Goal: Check status: Check status

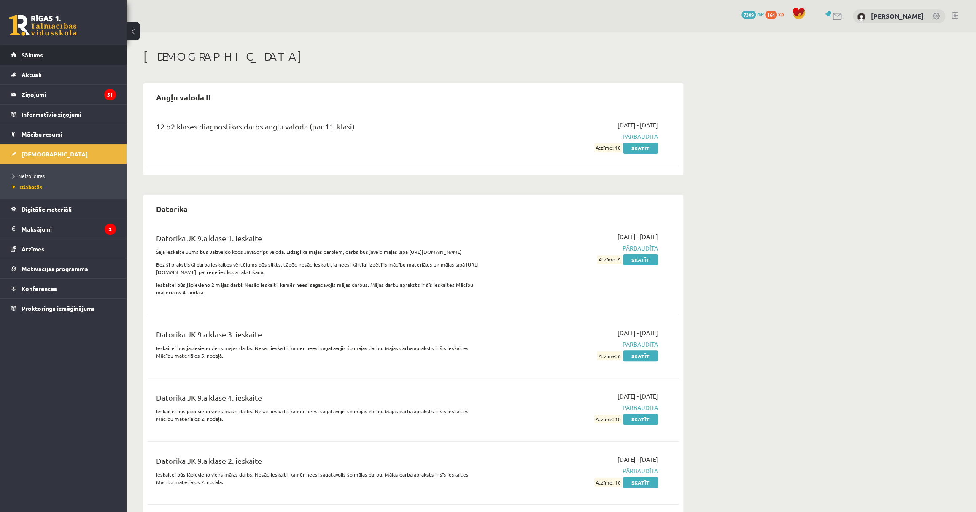
click at [75, 54] on link "Sākums" at bounding box center [63, 54] width 105 height 19
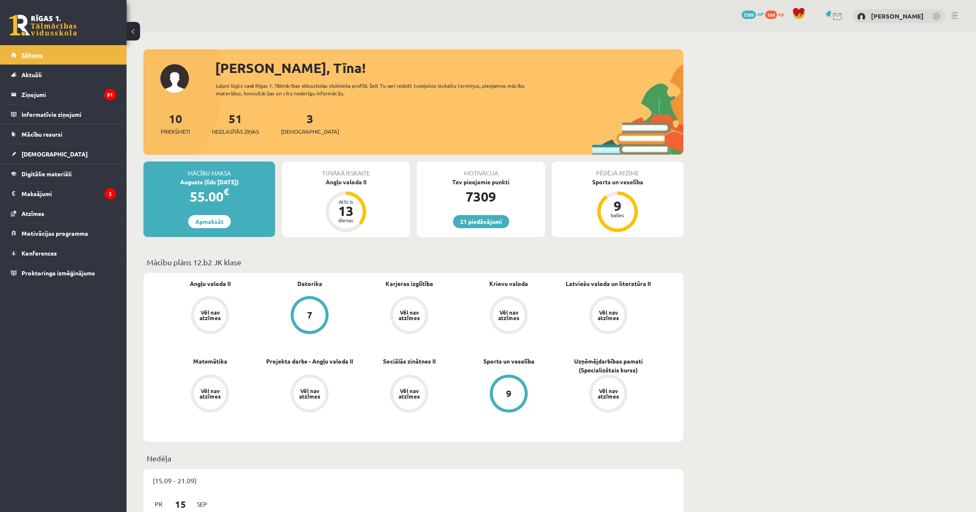
click at [47, 52] on link "Sākums" at bounding box center [63, 54] width 105 height 19
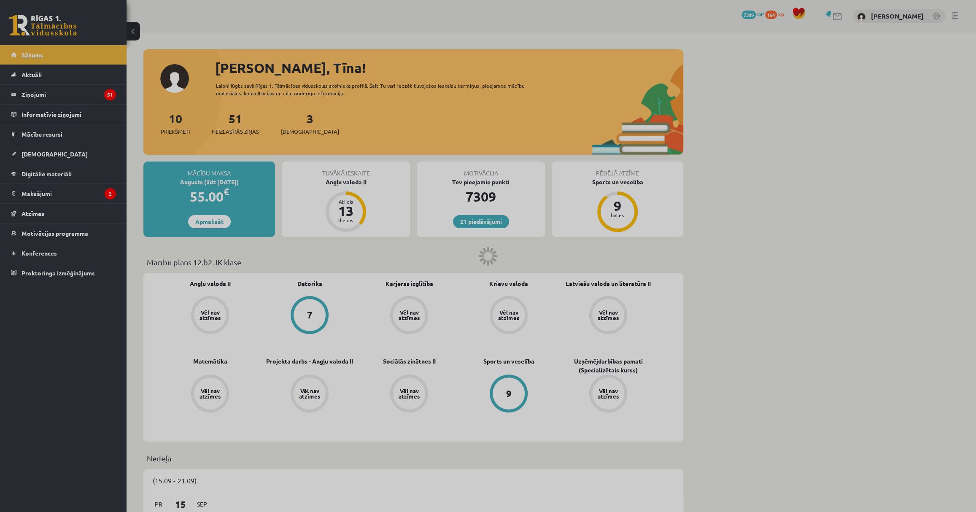
click at [47, 52] on div at bounding box center [488, 256] width 976 height 512
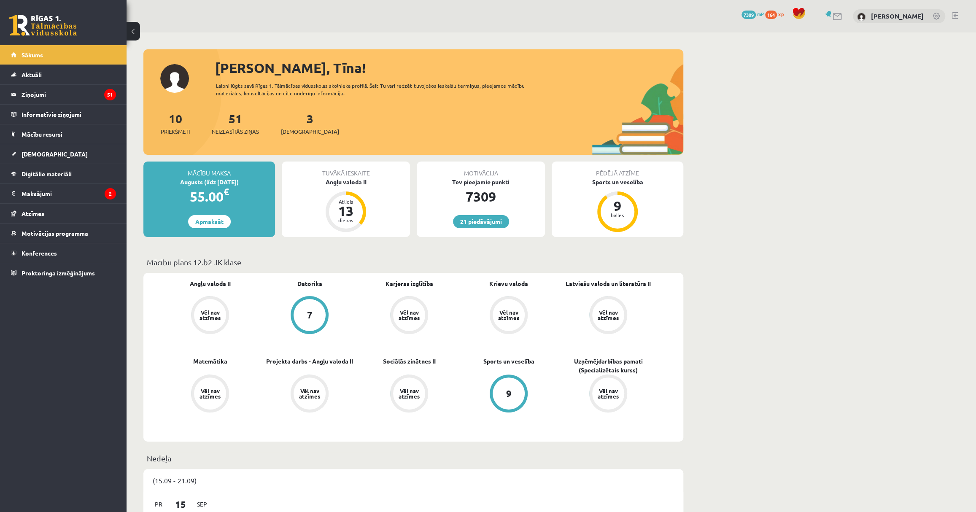
click at [46, 51] on link "Sākums" at bounding box center [63, 54] width 105 height 19
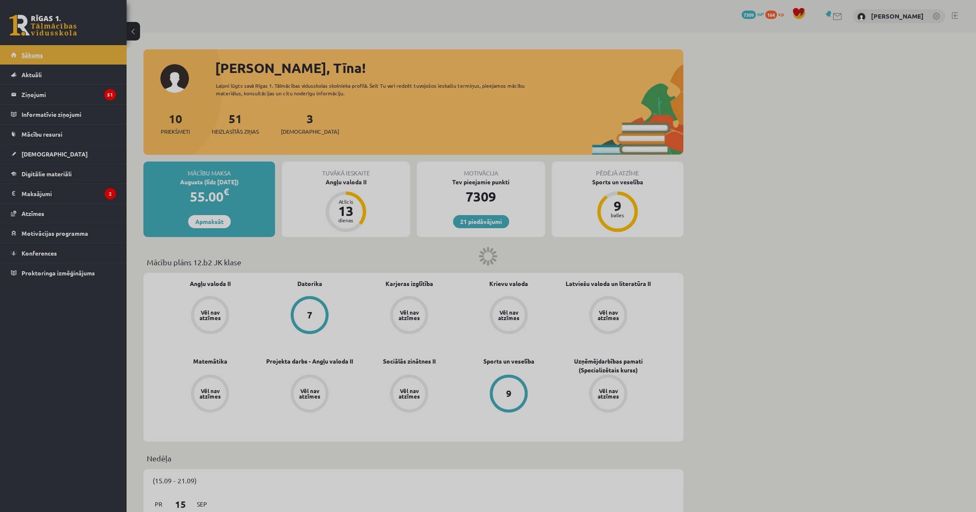
click at [46, 51] on div at bounding box center [488, 256] width 976 height 512
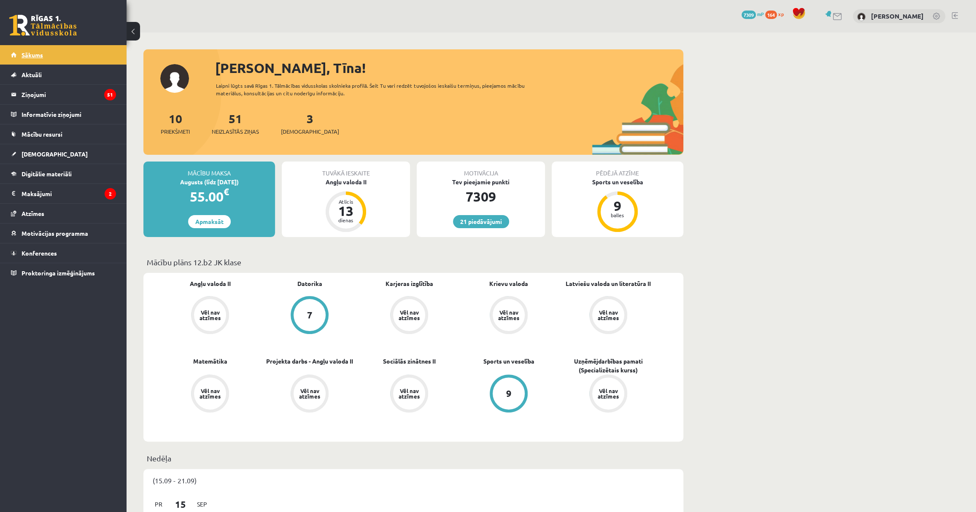
click at [45, 51] on link "Sākums" at bounding box center [63, 54] width 105 height 19
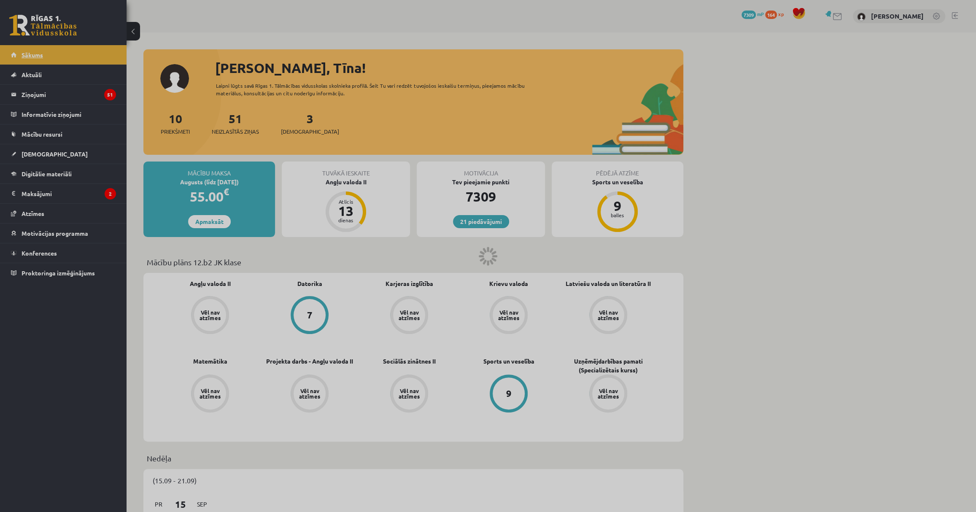
click at [45, 51] on div at bounding box center [488, 256] width 976 height 512
click at [45, 51] on link "Sākums" at bounding box center [63, 54] width 105 height 19
click at [43, 52] on div at bounding box center [488, 256] width 976 height 512
click at [42, 52] on div at bounding box center [488, 256] width 976 height 512
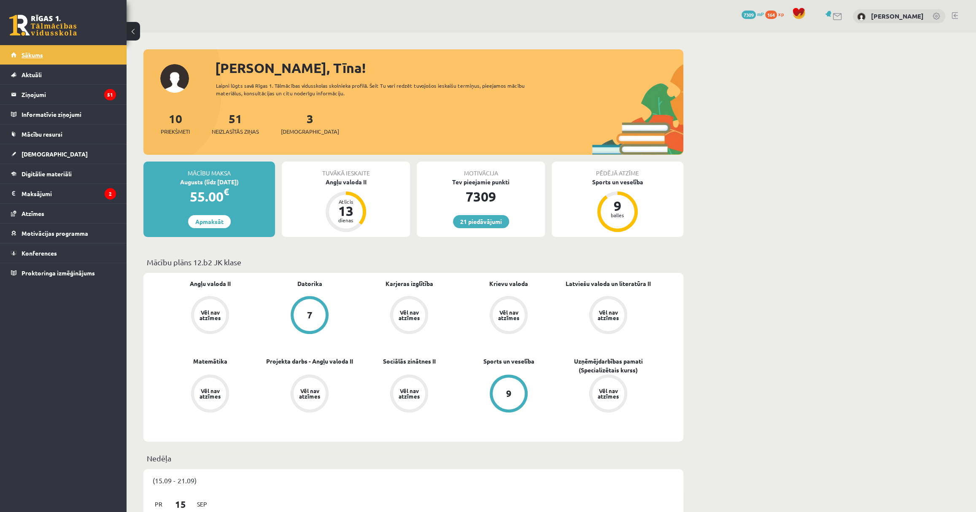
click at [42, 52] on span "Sākums" at bounding box center [33, 55] width 22 height 8
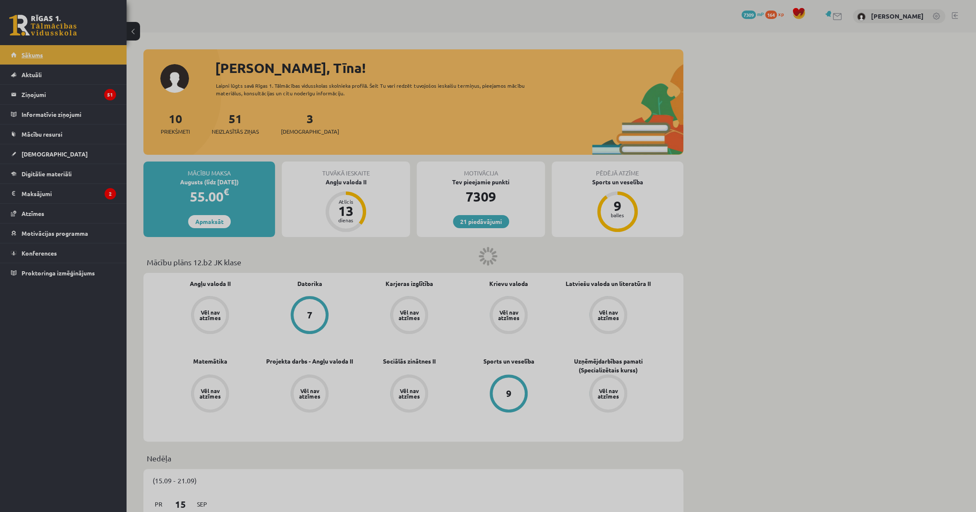
click at [42, 52] on div at bounding box center [488, 256] width 976 height 512
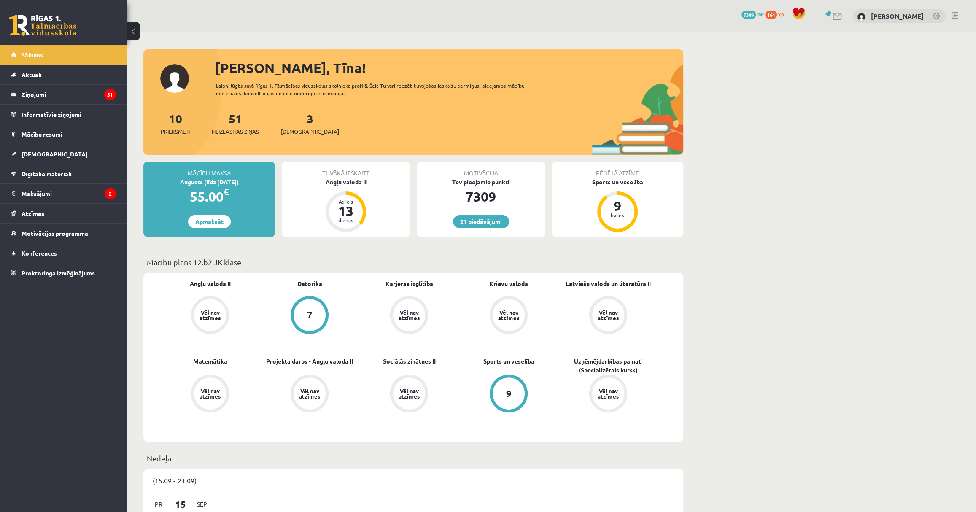
click at [43, 51] on span "Sākums" at bounding box center [33, 55] width 22 height 8
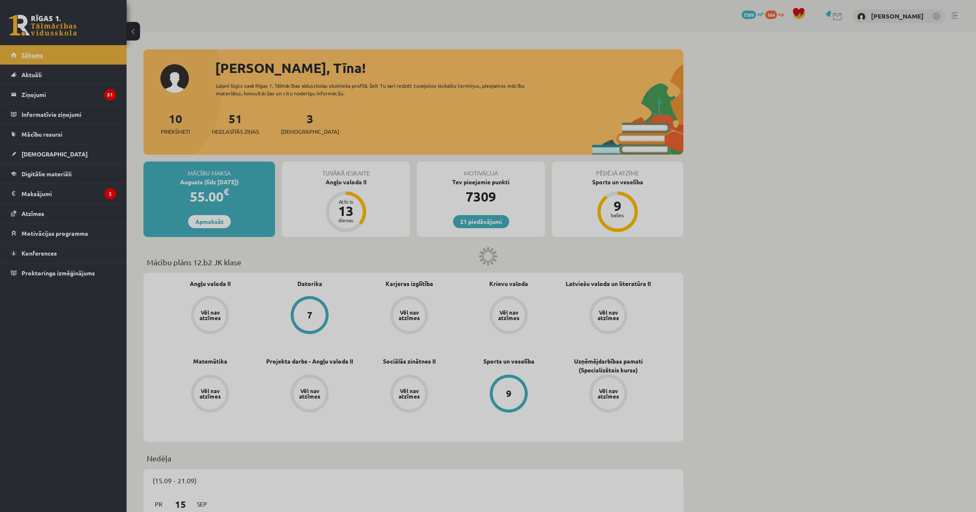
click at [43, 51] on div at bounding box center [488, 256] width 976 height 512
click at [43, 51] on span "Sākums" at bounding box center [33, 55] width 22 height 8
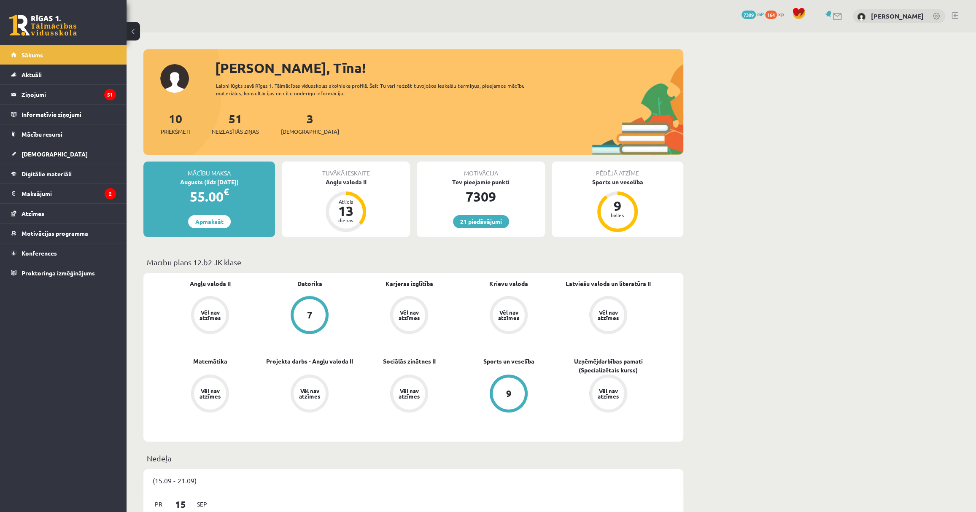
click at [329, 304] on link "7" at bounding box center [310, 316] width 100 height 40
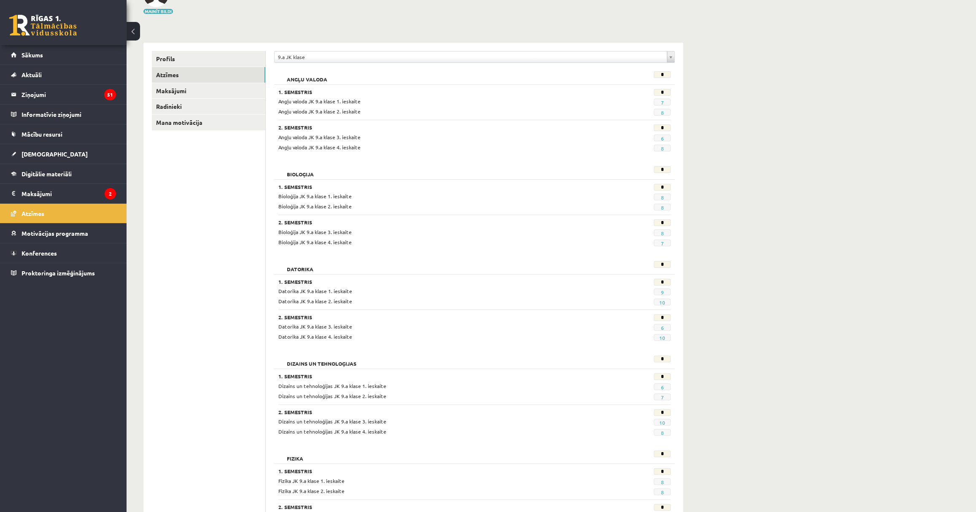
scroll to position [76, 0]
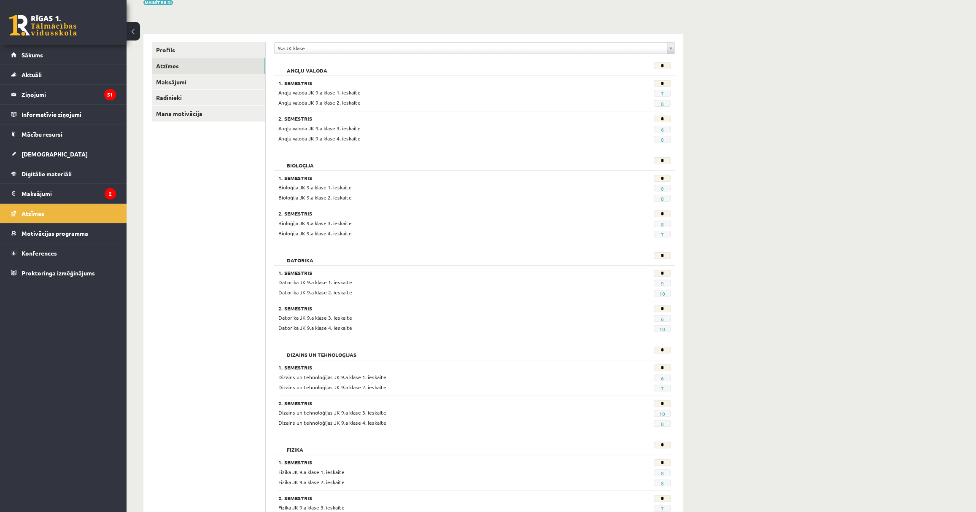
drag, startPoint x: 659, startPoint y: 316, endPoint x: 673, endPoint y: 316, distance: 13.9
click at [673, 316] on div "6" at bounding box center [644, 318] width 68 height 8
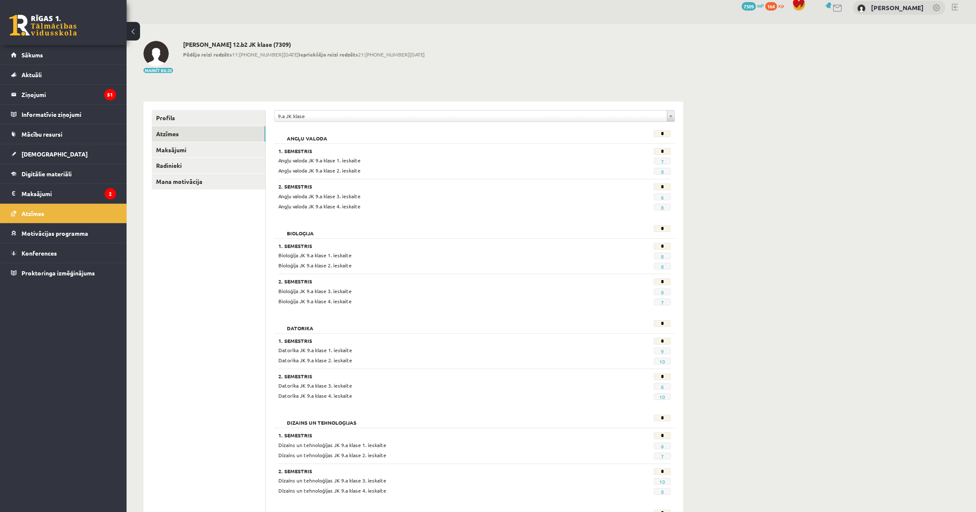
scroll to position [0, 0]
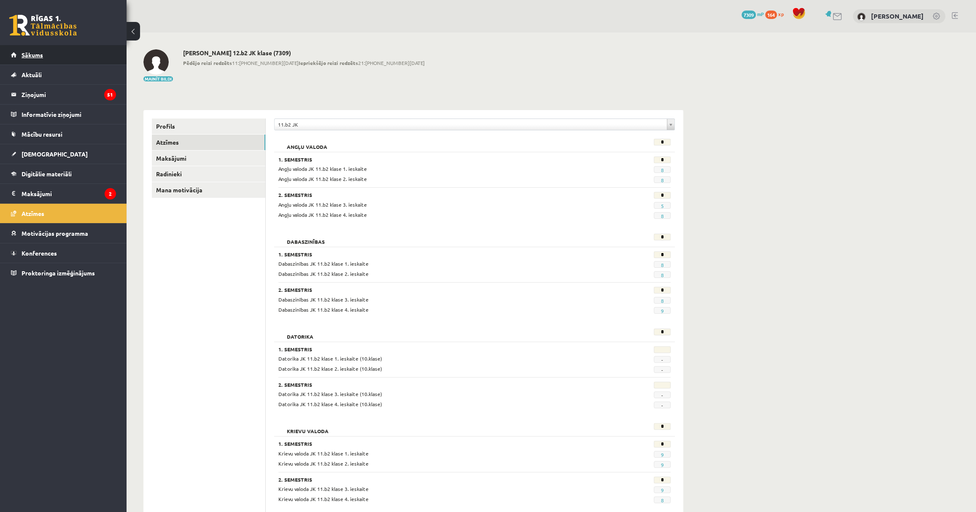
click at [33, 60] on link "Sākums" at bounding box center [63, 54] width 105 height 19
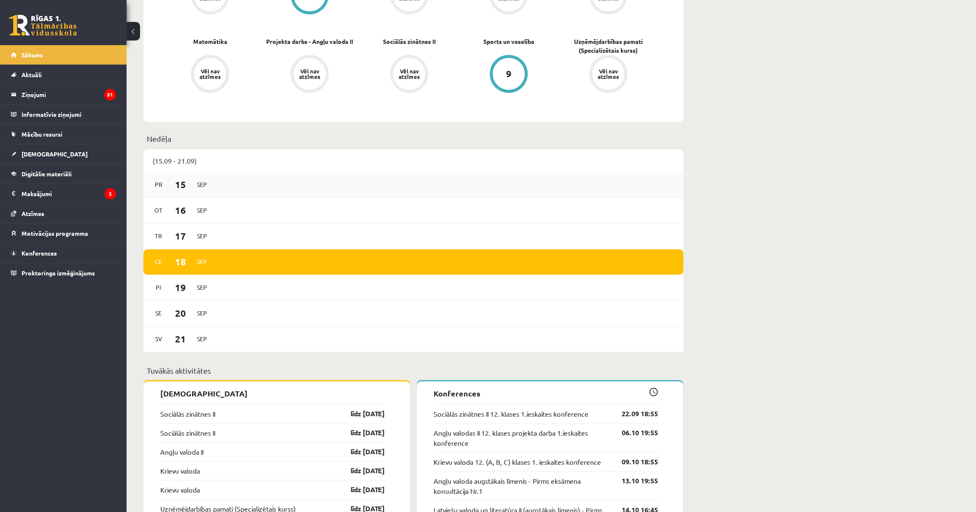
scroll to position [460, 0]
